Goal: Information Seeking & Learning: Check status

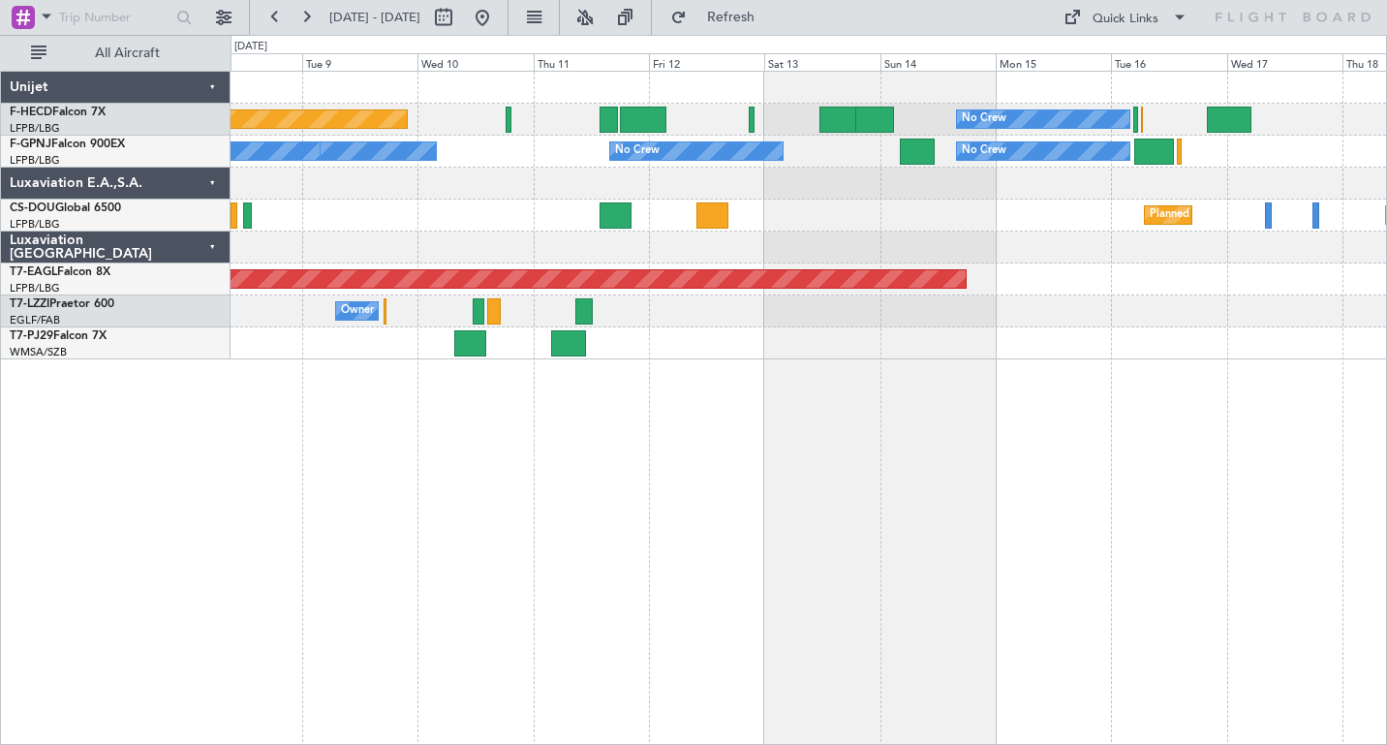
click at [391, 510] on div "Planned Maint [GEOGRAPHIC_DATA] ([GEOGRAPHIC_DATA]) No Crew No Crew No Crew No …" at bounding box center [809, 408] width 1157 height 674
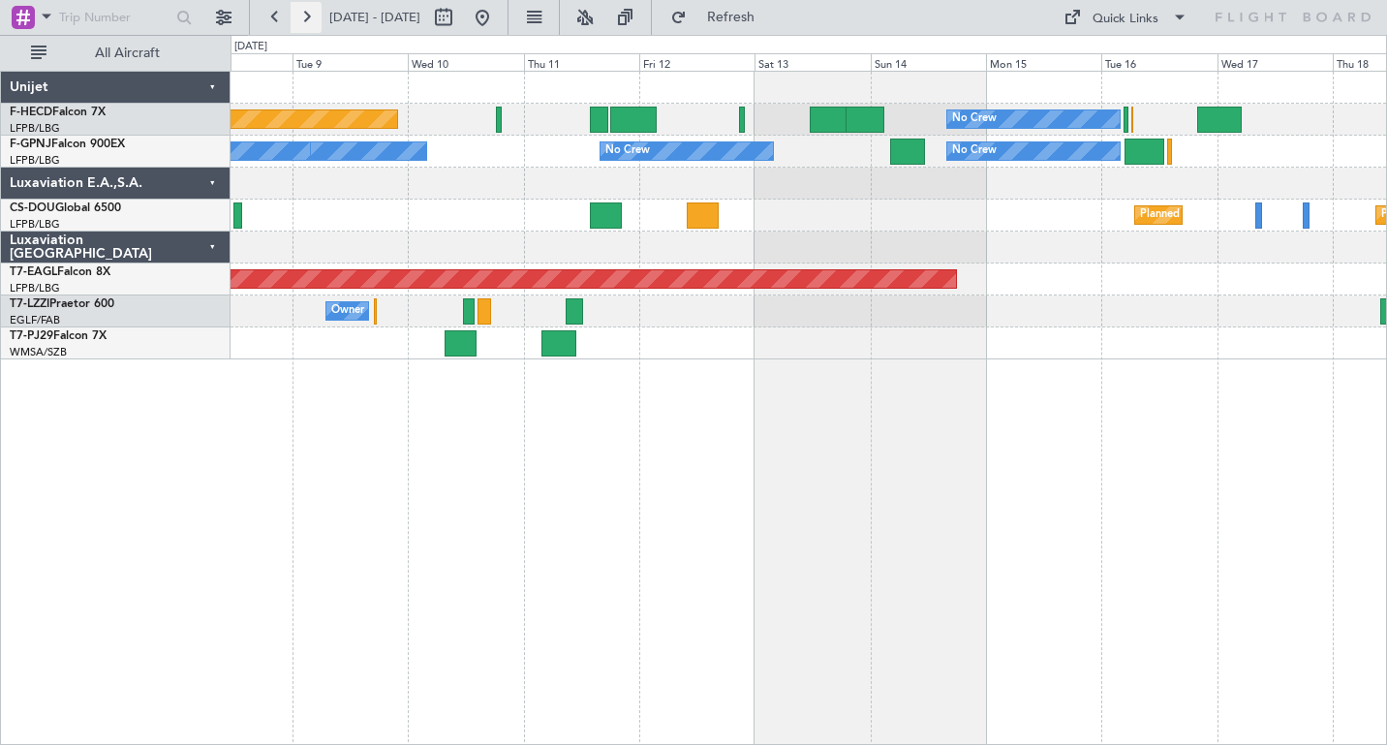
click at [307, 16] on button at bounding box center [306, 17] width 31 height 31
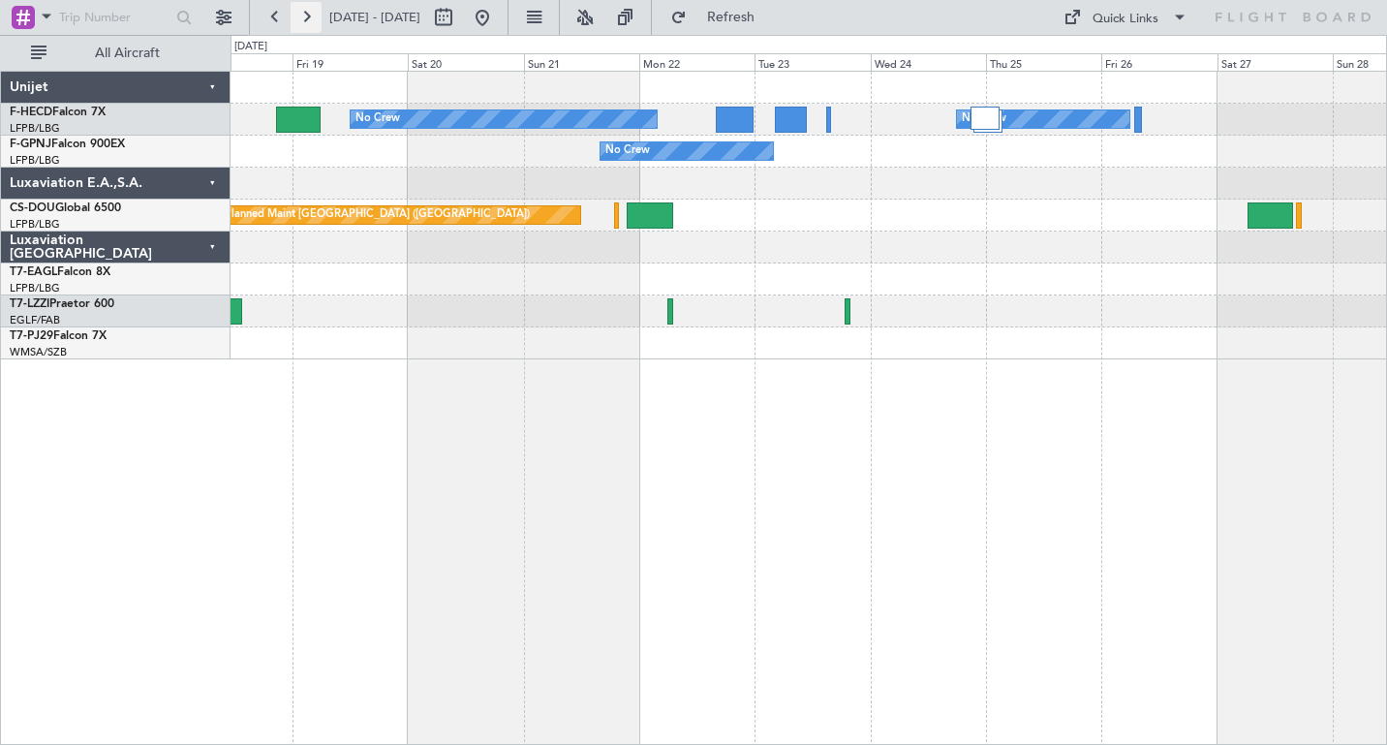
click at [307, 16] on button at bounding box center [306, 17] width 31 height 31
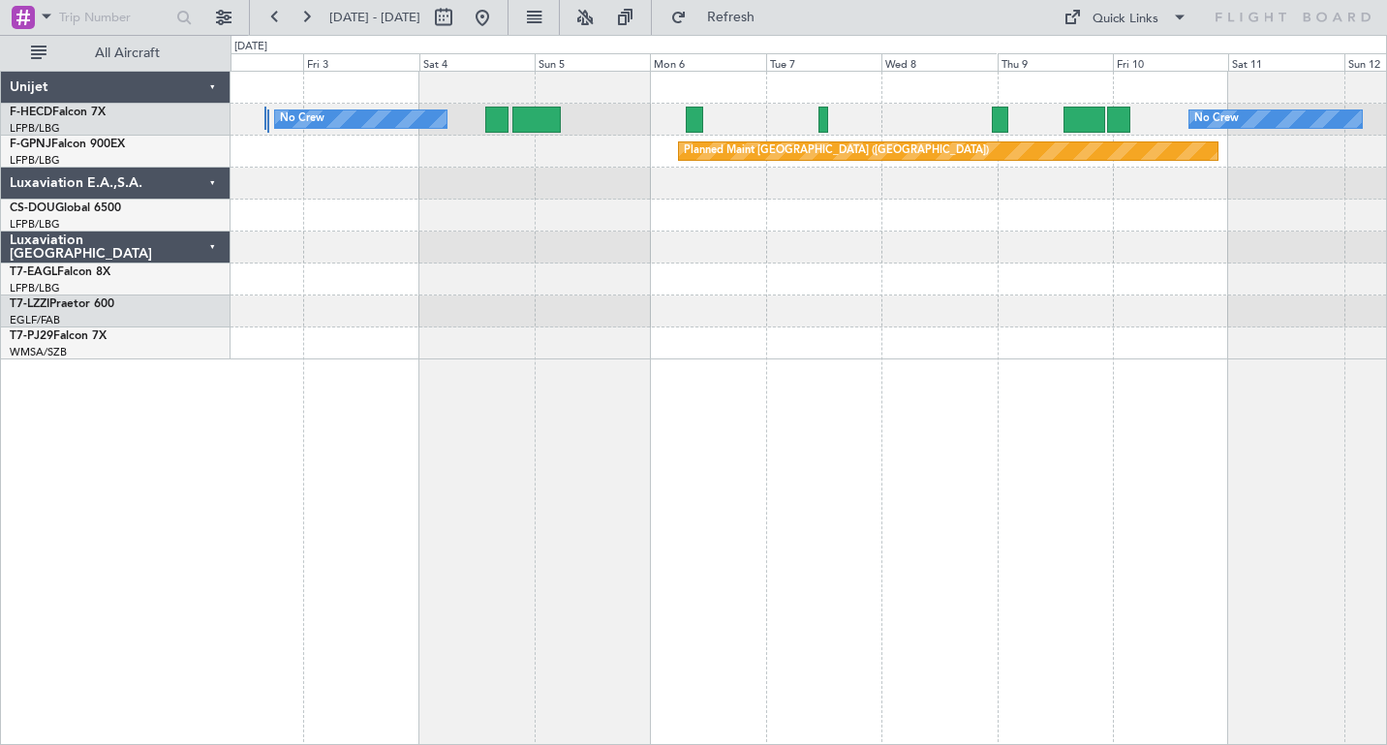
click at [624, 221] on div "Planned Maint [GEOGRAPHIC_DATA] ([GEOGRAPHIC_DATA])" at bounding box center [809, 216] width 1156 height 32
click at [272, 12] on button at bounding box center [275, 17] width 31 height 31
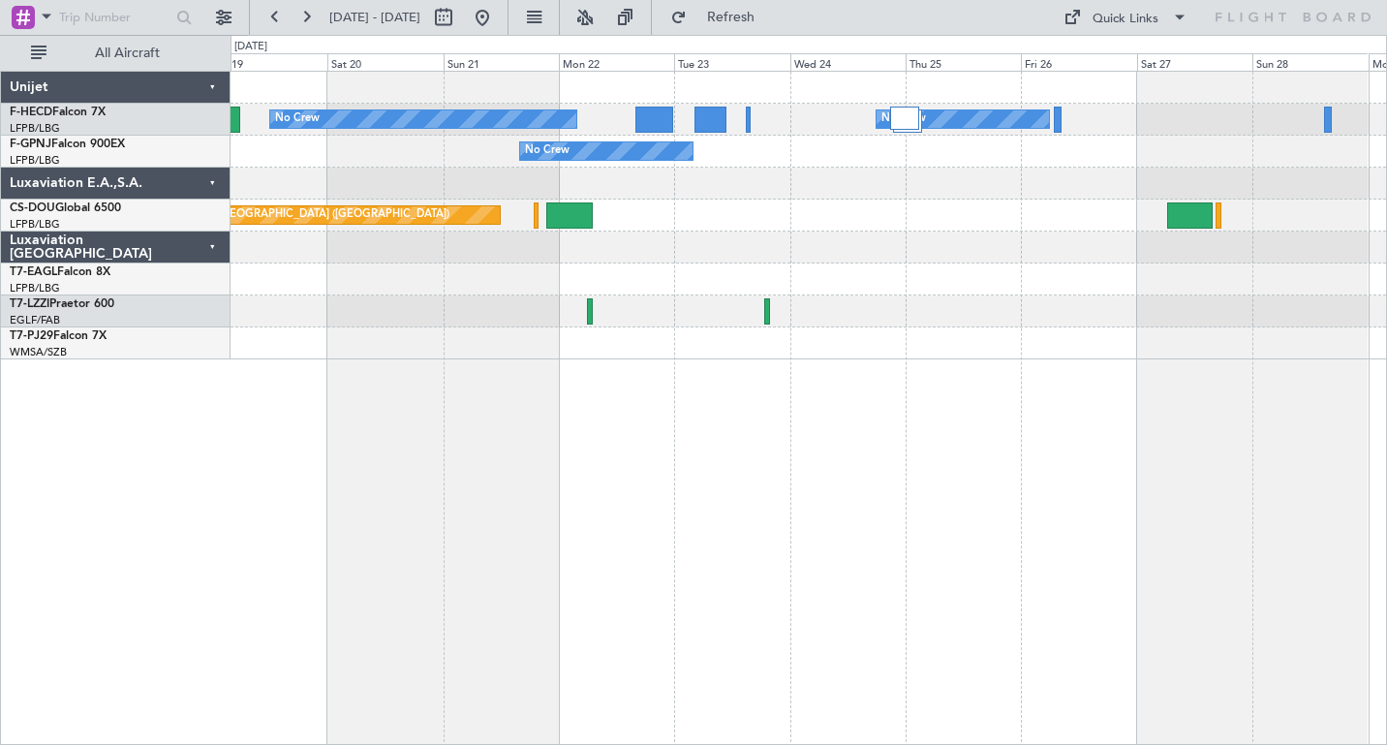
click at [897, 408] on div "No Crew No Crew No Crew Planned Maint [GEOGRAPHIC_DATA] ([GEOGRAPHIC_DATA]) Pla…" at bounding box center [809, 408] width 1157 height 674
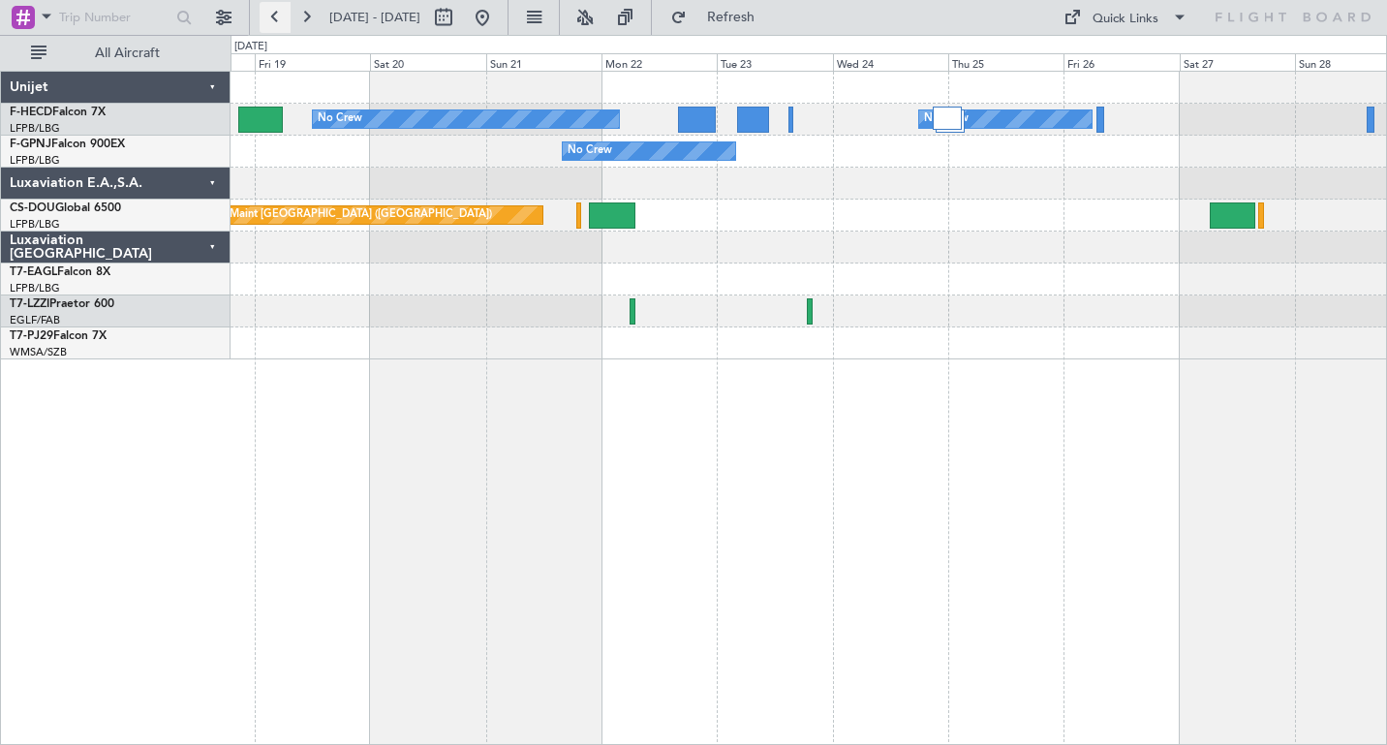
click at [268, 16] on button at bounding box center [275, 17] width 31 height 31
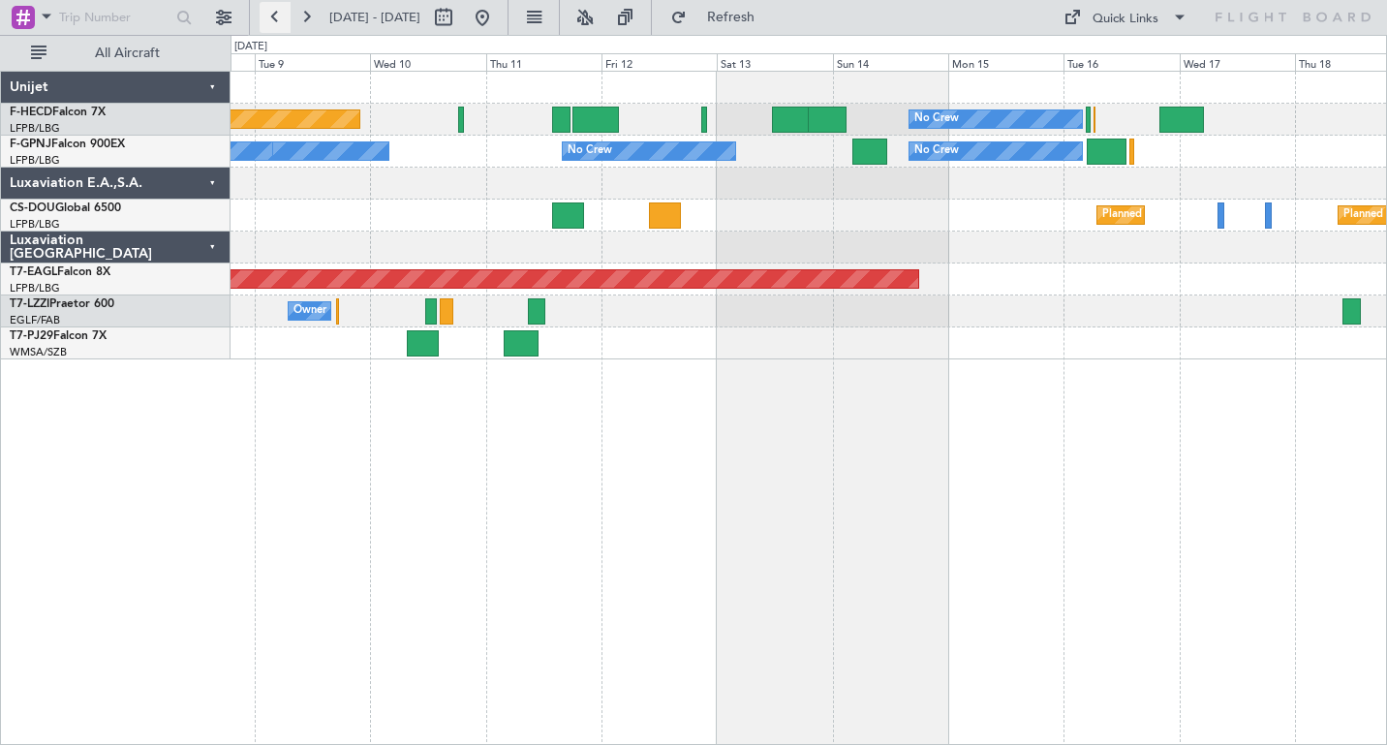
click at [268, 16] on button at bounding box center [275, 17] width 31 height 31
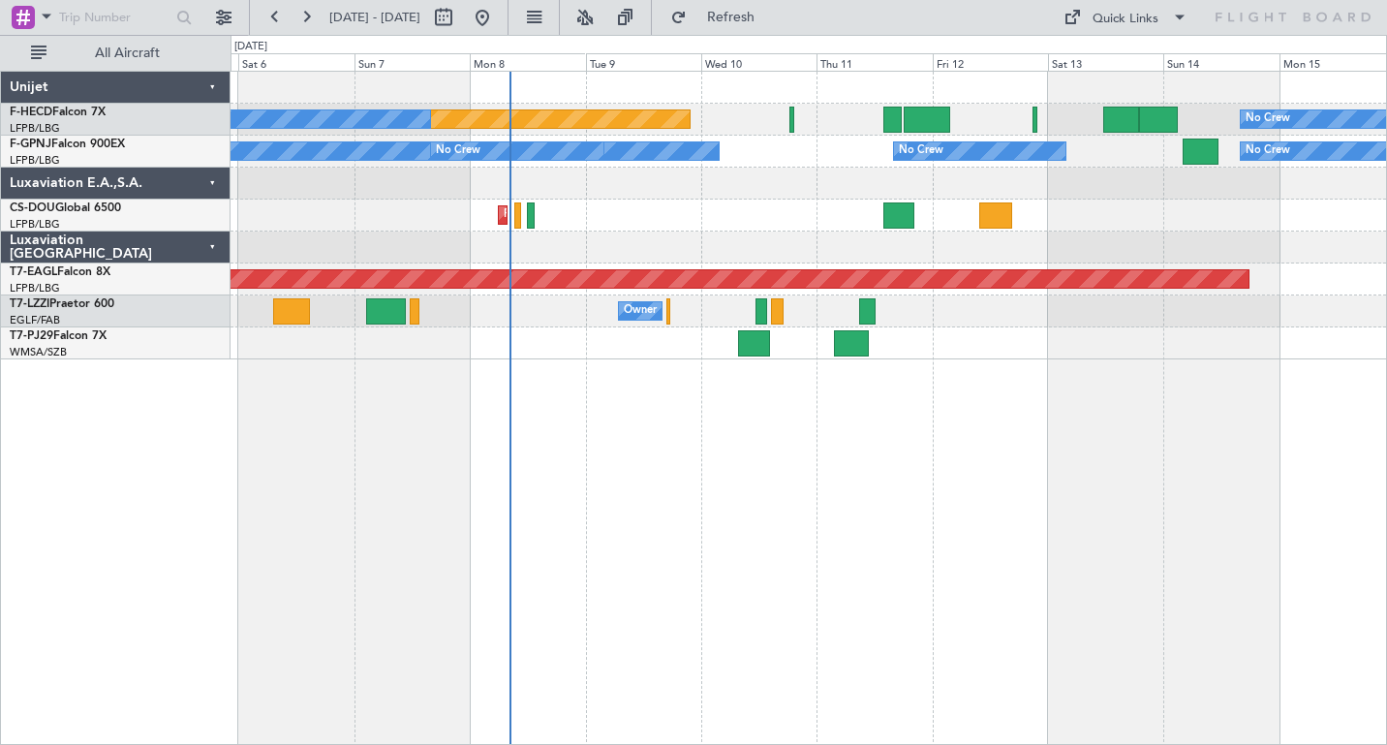
click at [228, 408] on div "Planned Maint [GEOGRAPHIC_DATA] ([GEOGRAPHIC_DATA]) No Crew No Crew No Crew No …" at bounding box center [693, 390] width 1387 height 710
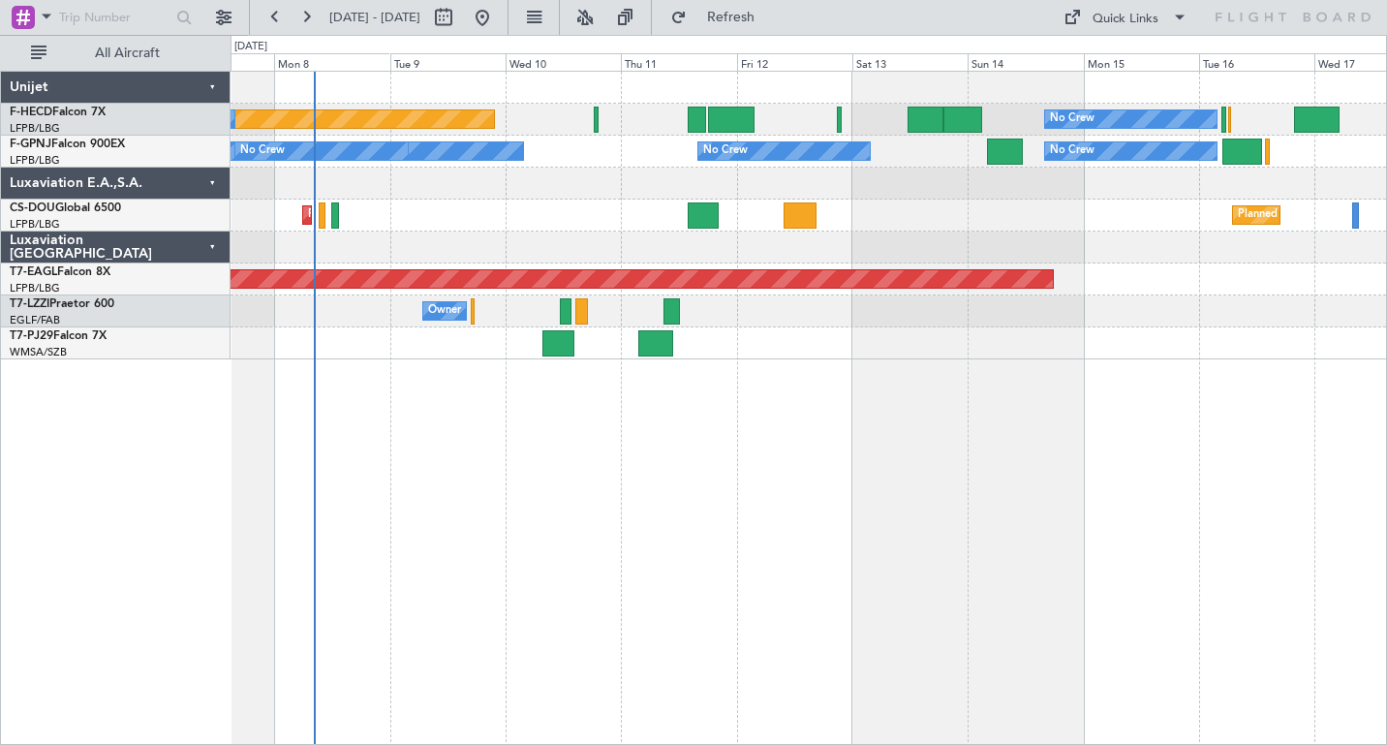
click at [750, 474] on div "Planned Maint [GEOGRAPHIC_DATA] ([GEOGRAPHIC_DATA]) No Crew No Crew No Crew No …" at bounding box center [809, 408] width 1157 height 674
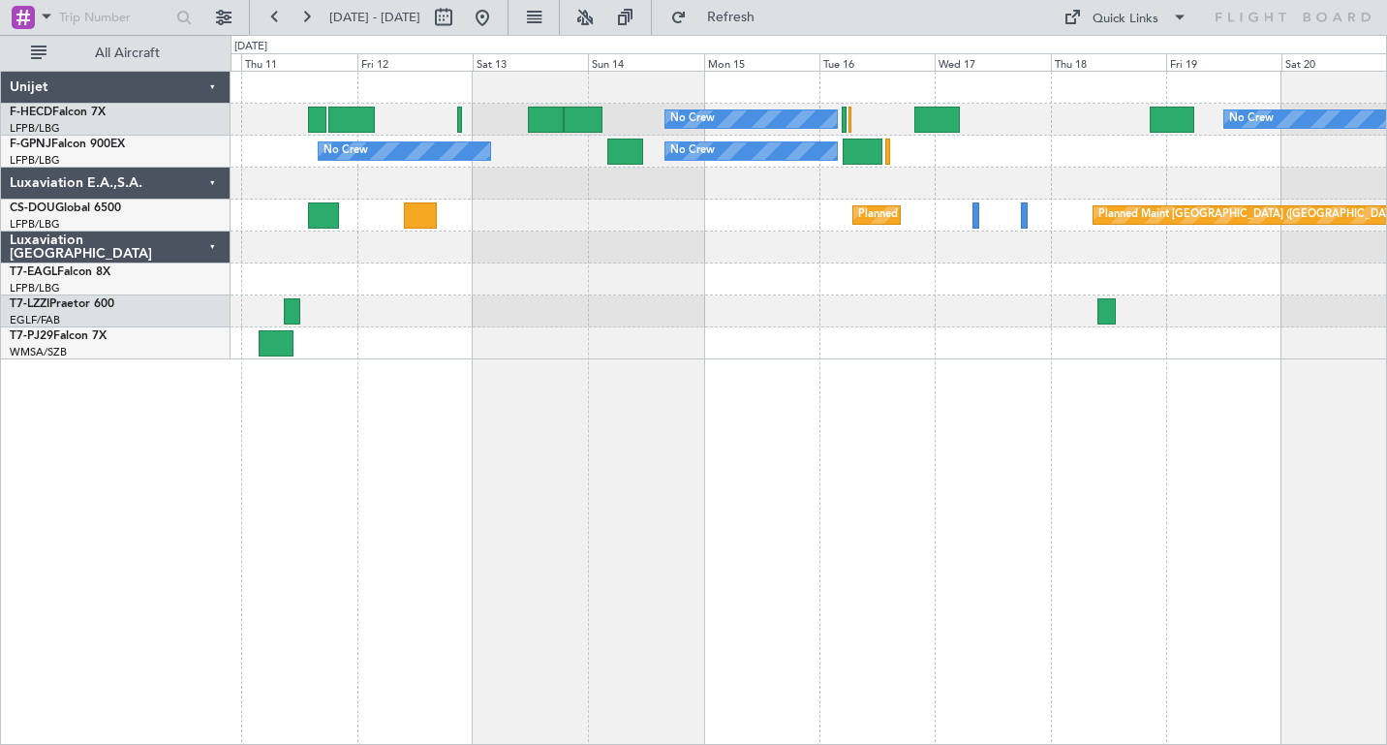
click at [537, 255] on div at bounding box center [809, 248] width 1156 height 32
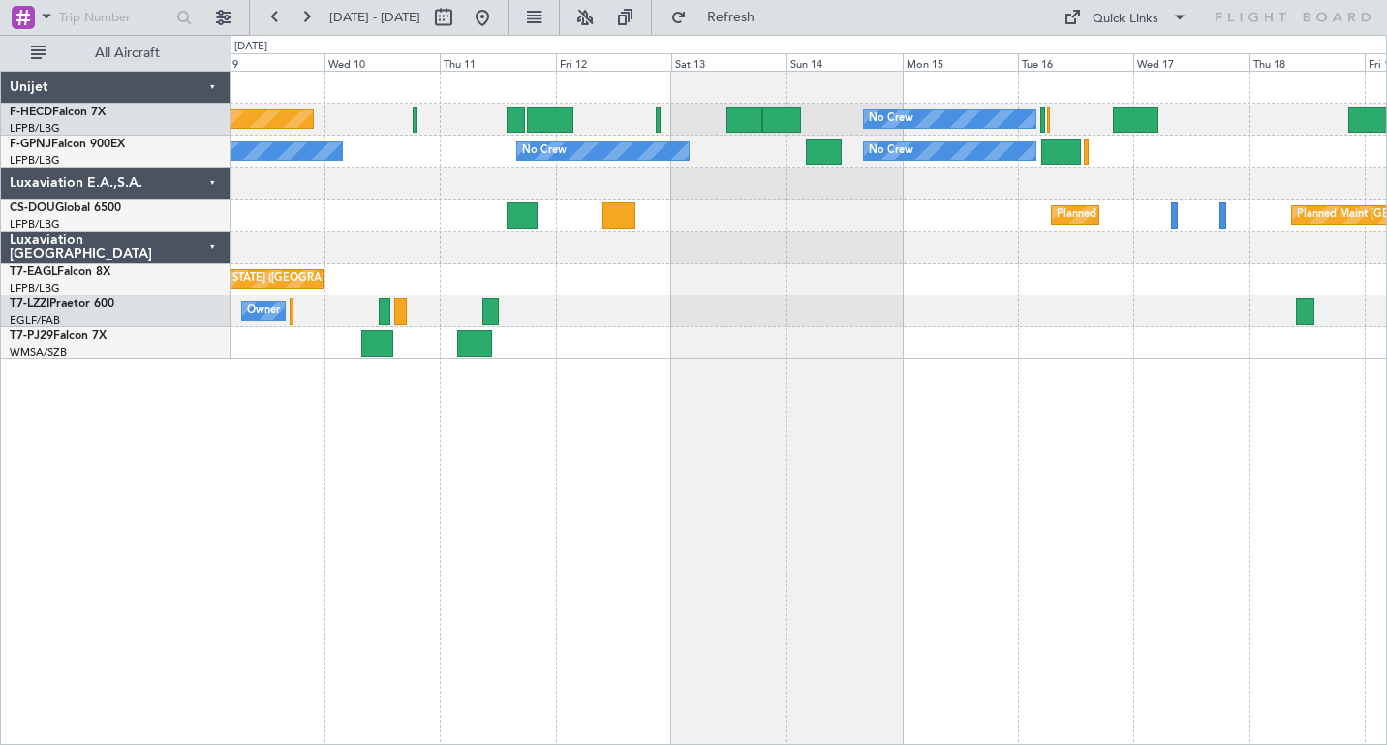
click at [725, 314] on div "No Crew Planned Maint [GEOGRAPHIC_DATA] ([GEOGRAPHIC_DATA]) No Crew No Crew No …" at bounding box center [809, 216] width 1156 height 288
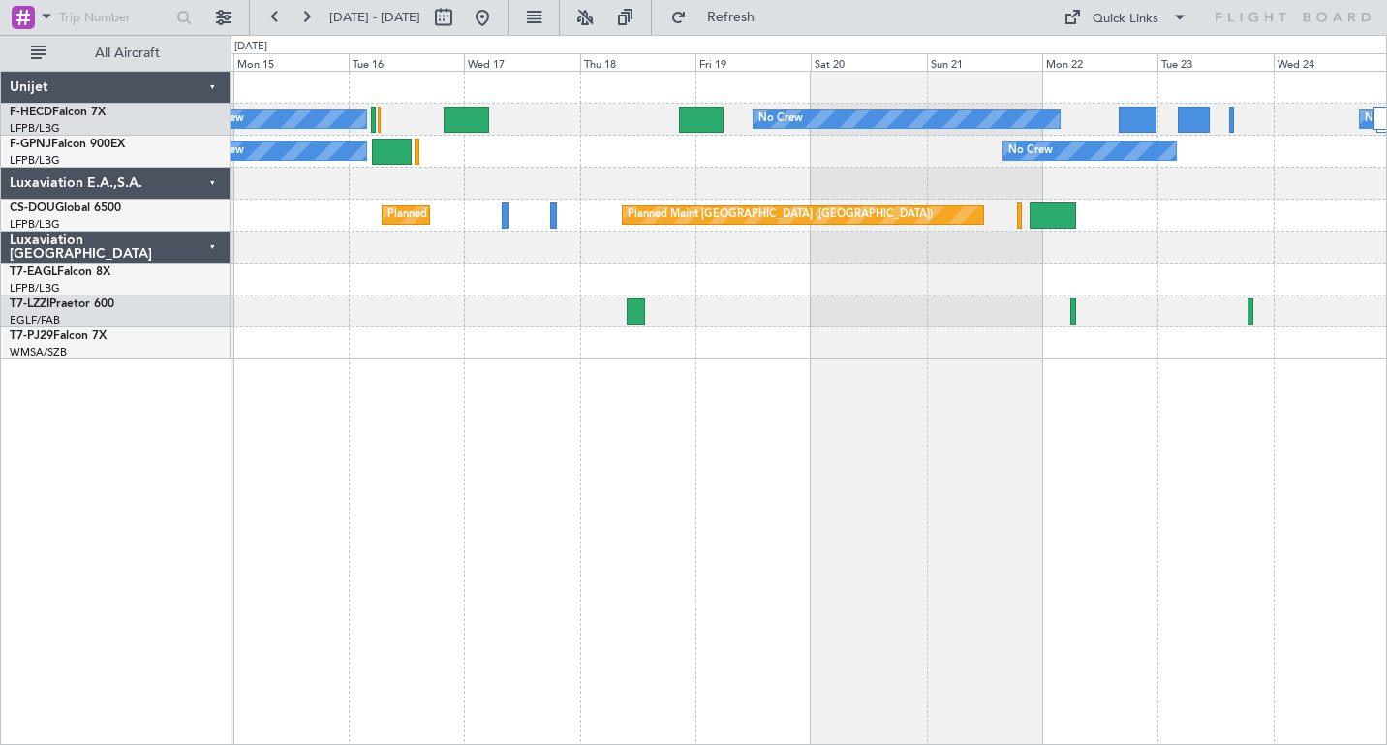
click at [509, 458] on div "No Crew No Crew No Crew No Crew No Crew No Crew Planned Maint [GEOGRAPHIC_DATA]…" at bounding box center [809, 408] width 1157 height 674
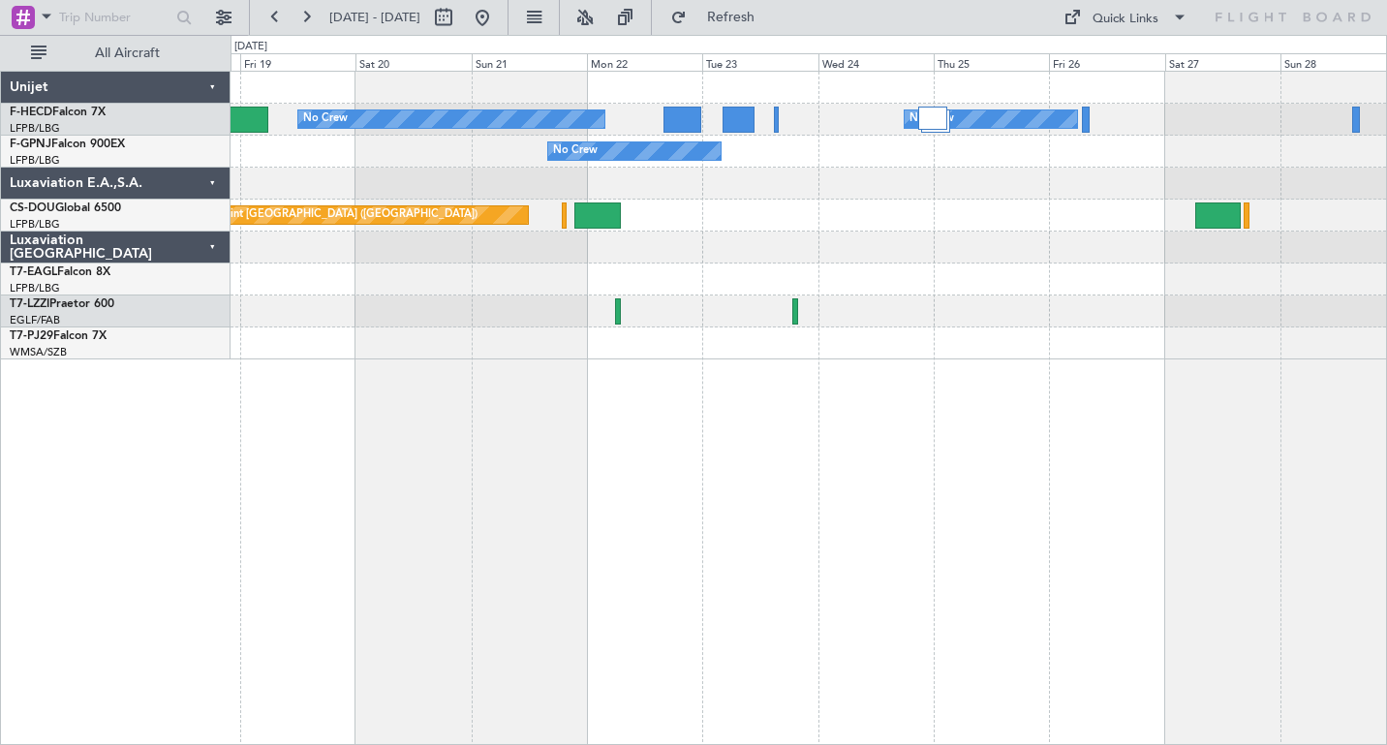
click at [563, 461] on div "No Crew No Crew No Crew Planned Maint [GEOGRAPHIC_DATA] ([GEOGRAPHIC_DATA]) Pla…" at bounding box center [809, 408] width 1157 height 674
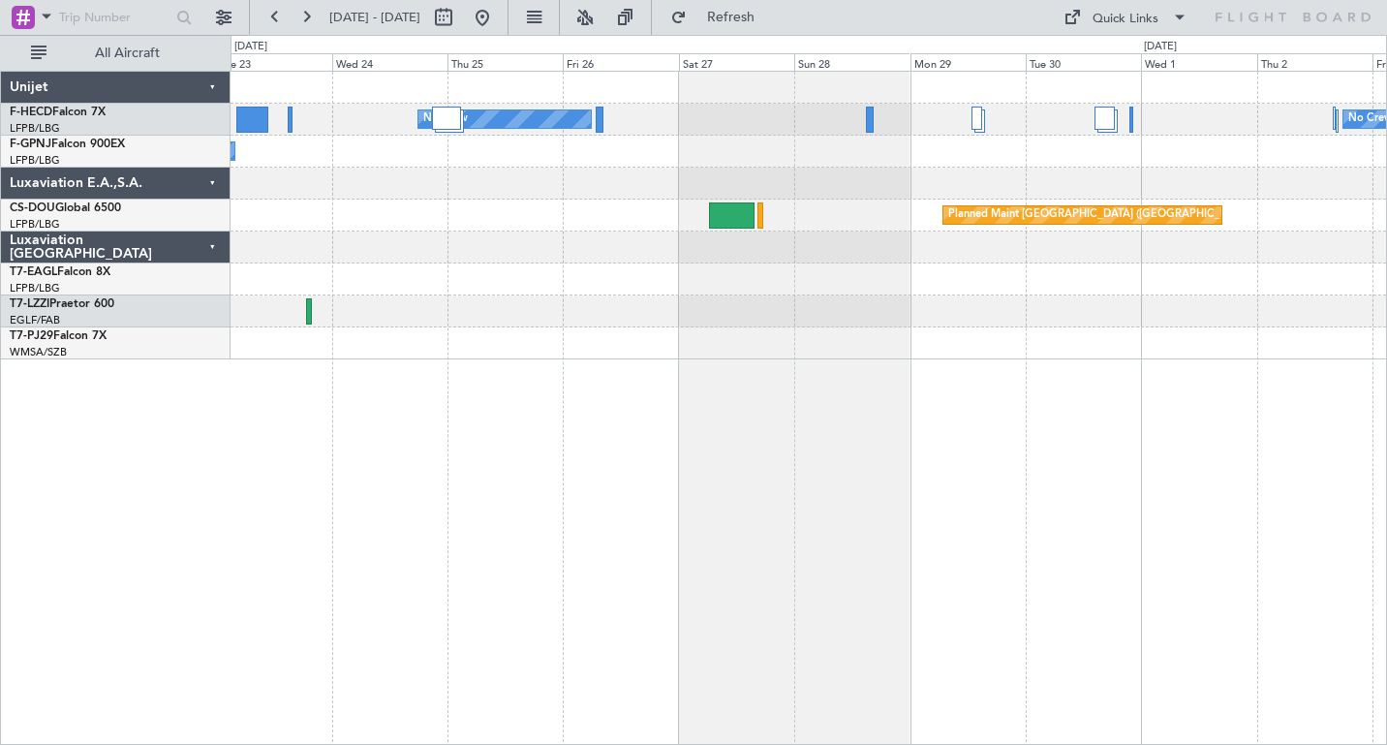
click at [449, 419] on div "No Crew No Crew No Crew No Crew Planned Maint [GEOGRAPHIC_DATA] ([GEOGRAPHIC_DA…" at bounding box center [809, 408] width 1157 height 674
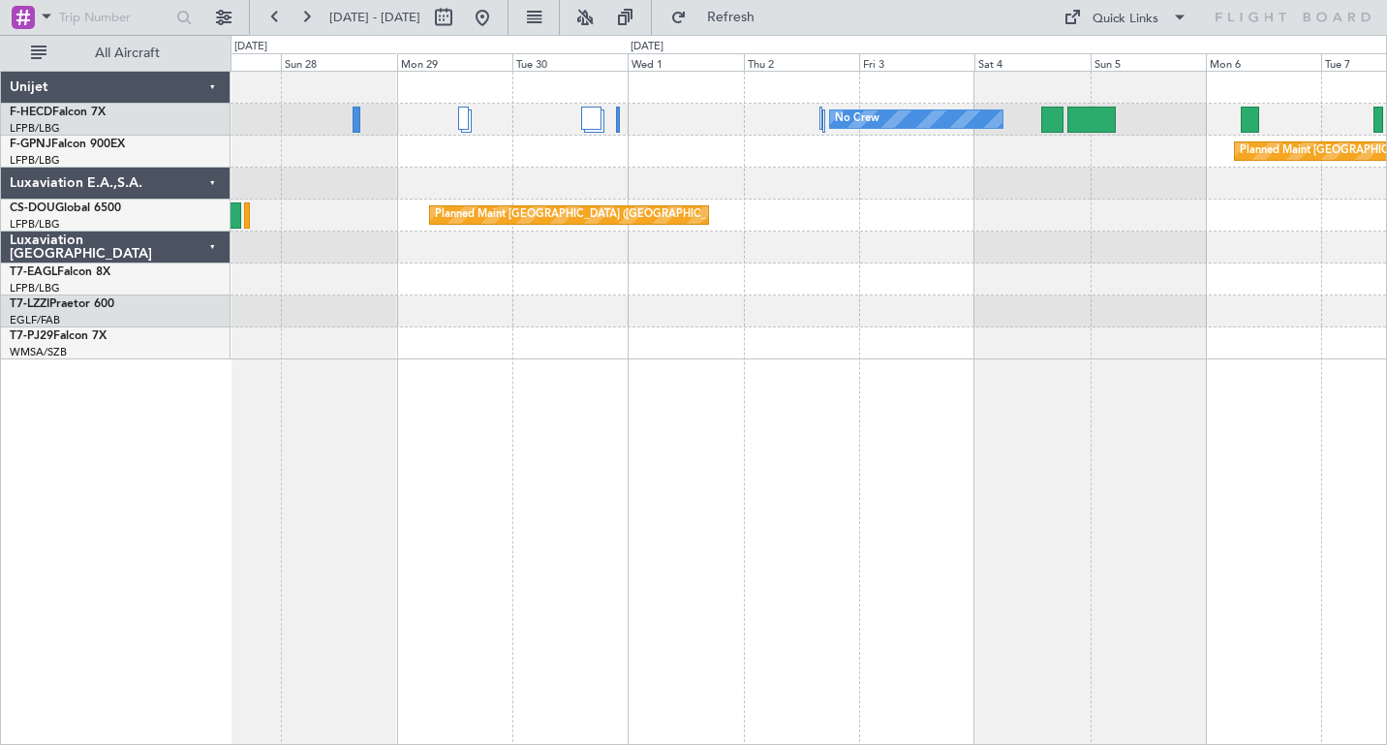
click at [654, 448] on div "No Crew No Crew Planned Maint [GEOGRAPHIC_DATA] ([GEOGRAPHIC_DATA]) Planned Mai…" at bounding box center [809, 408] width 1157 height 674
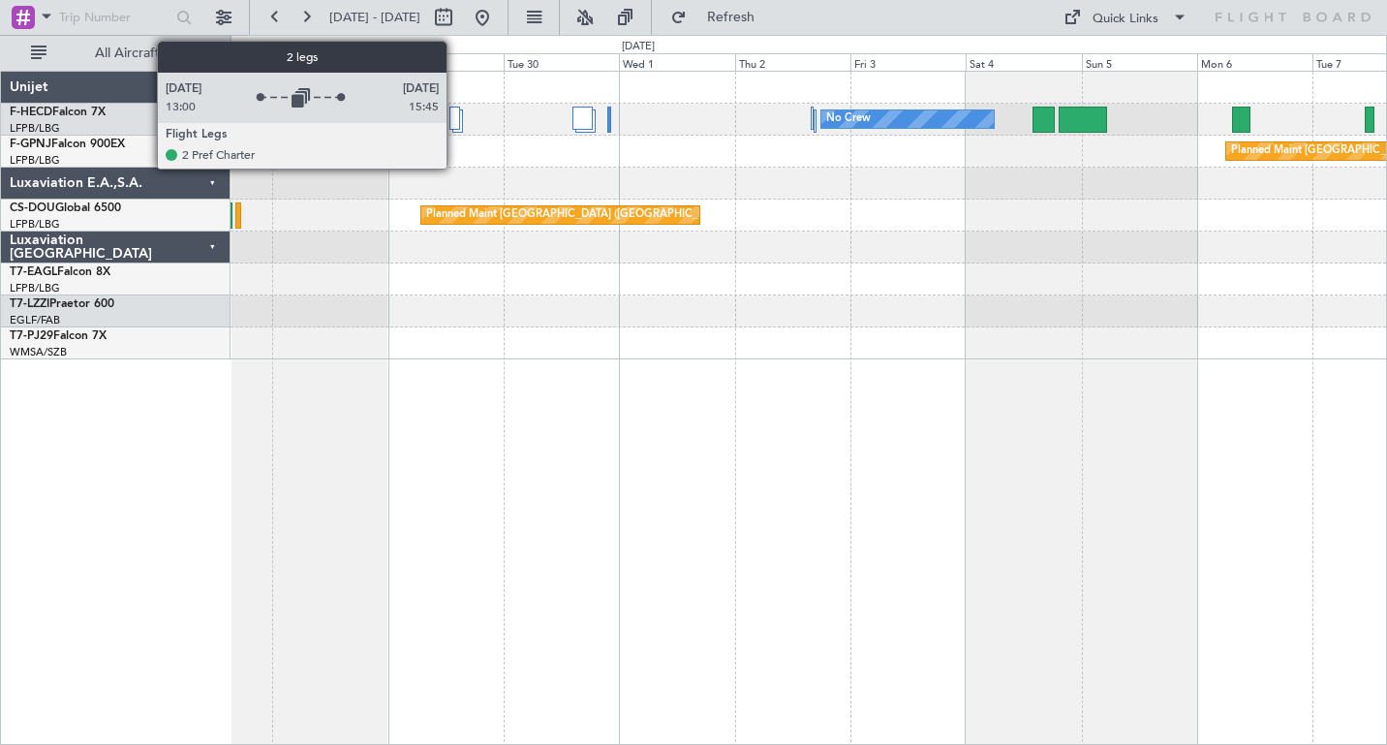
click at [455, 114] on div at bounding box center [455, 118] width 11 height 23
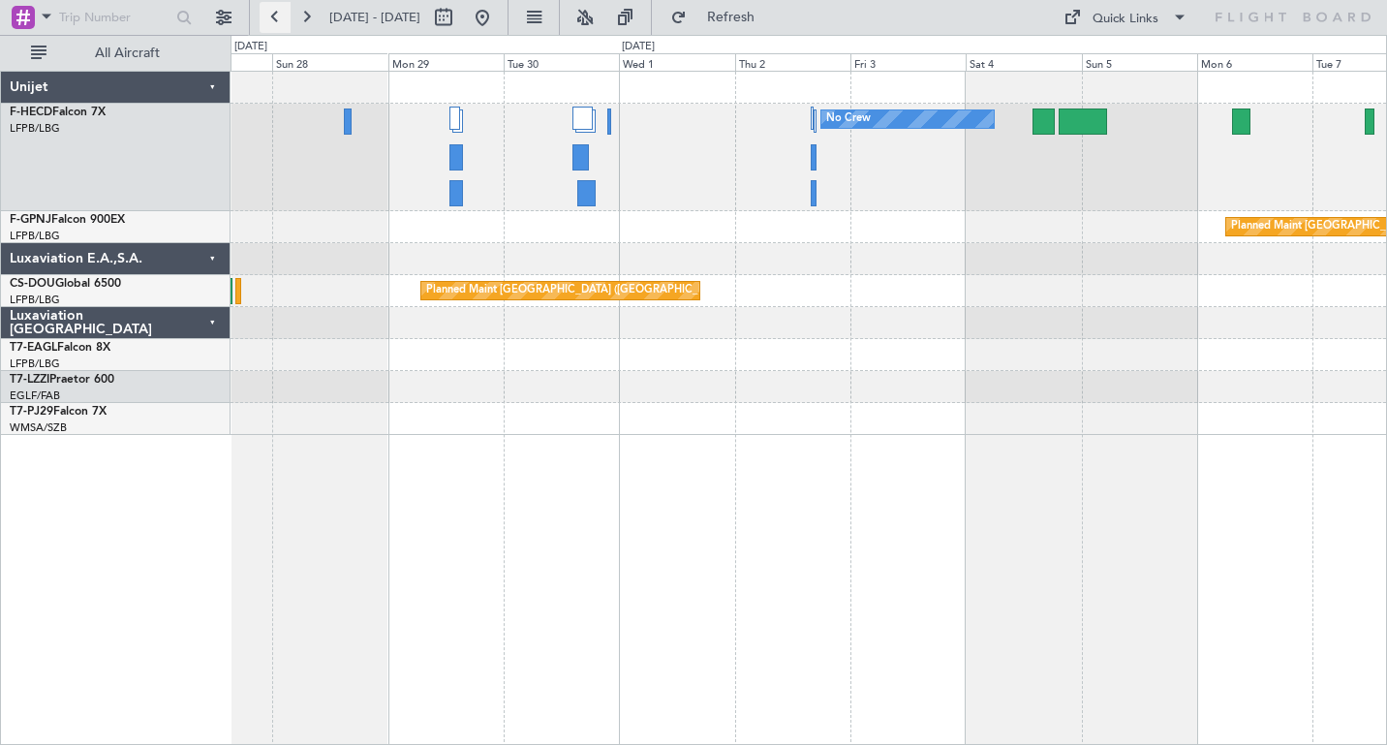
click at [272, 11] on button at bounding box center [275, 17] width 31 height 31
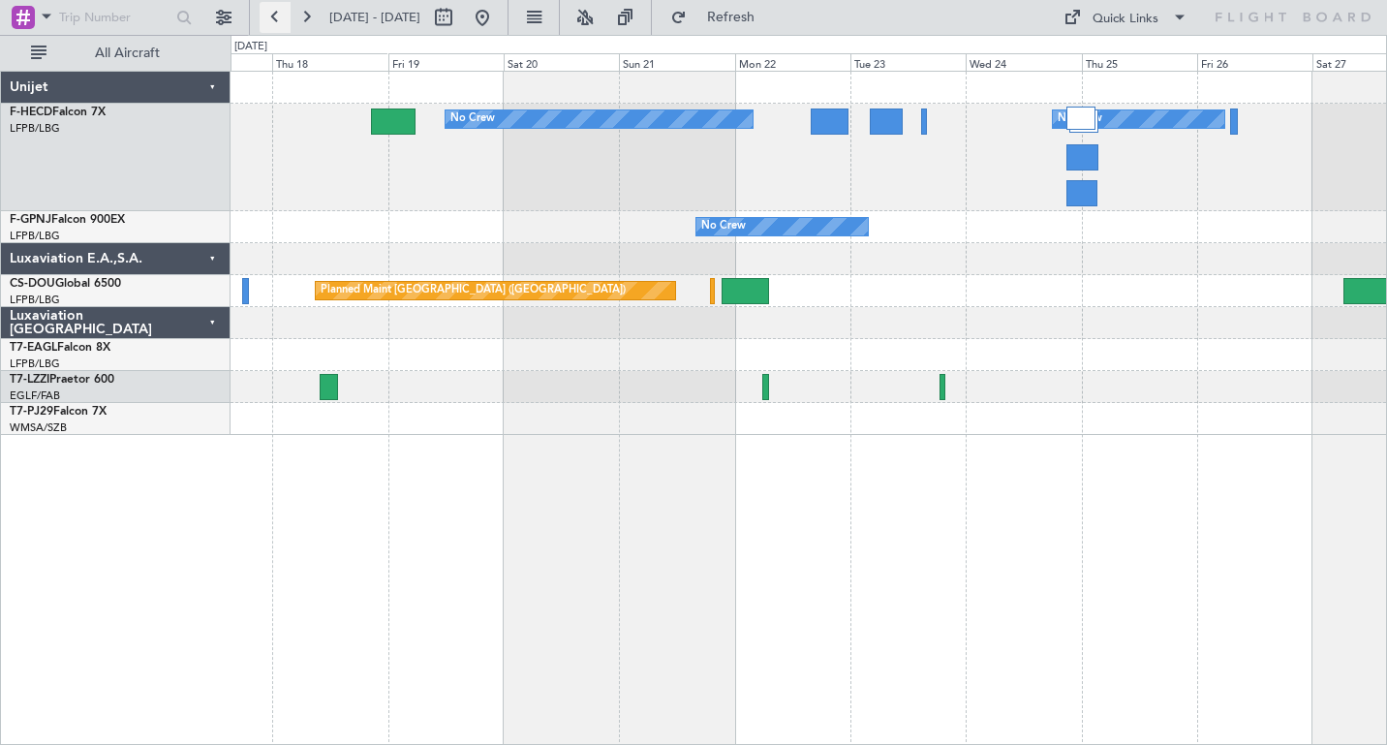
click at [272, 11] on button at bounding box center [275, 17] width 31 height 31
